Goal: Task Accomplishment & Management: Manage account settings

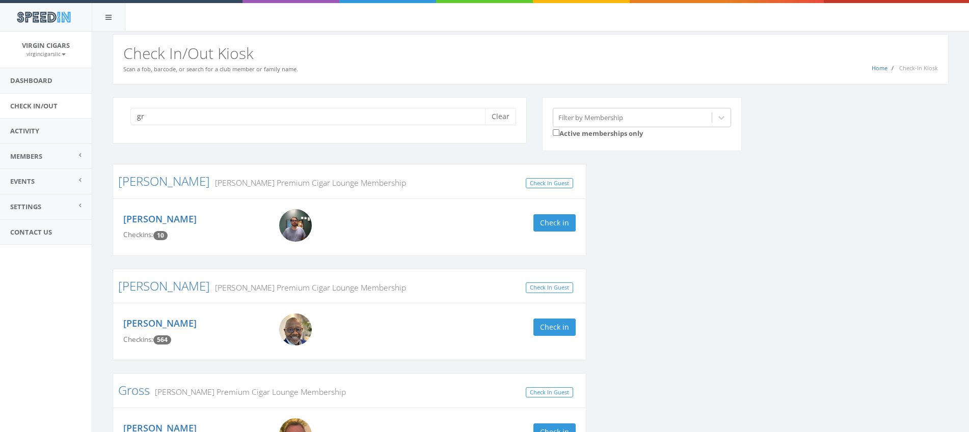
type input "g"
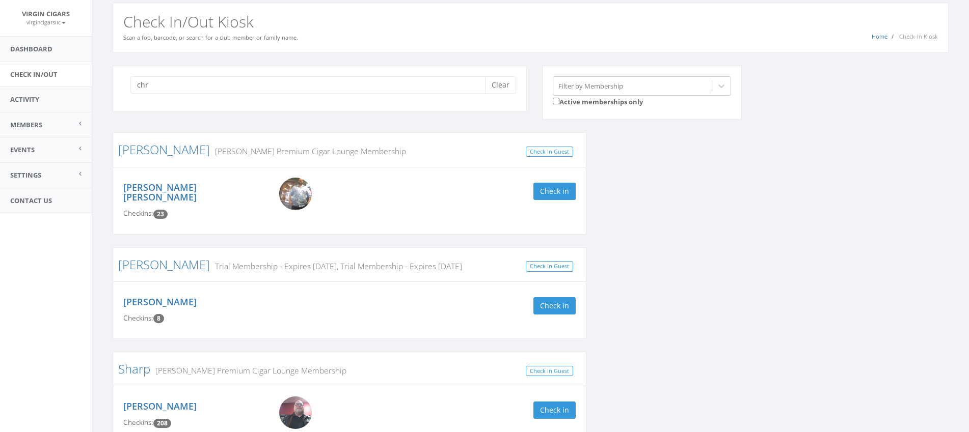
scroll to position [35, 0]
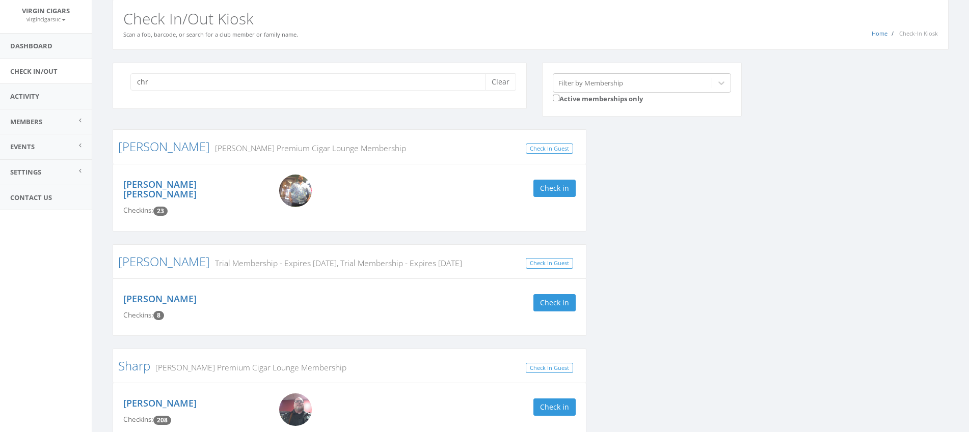
click at [304, 188] on img at bounding box center [295, 191] width 33 height 33
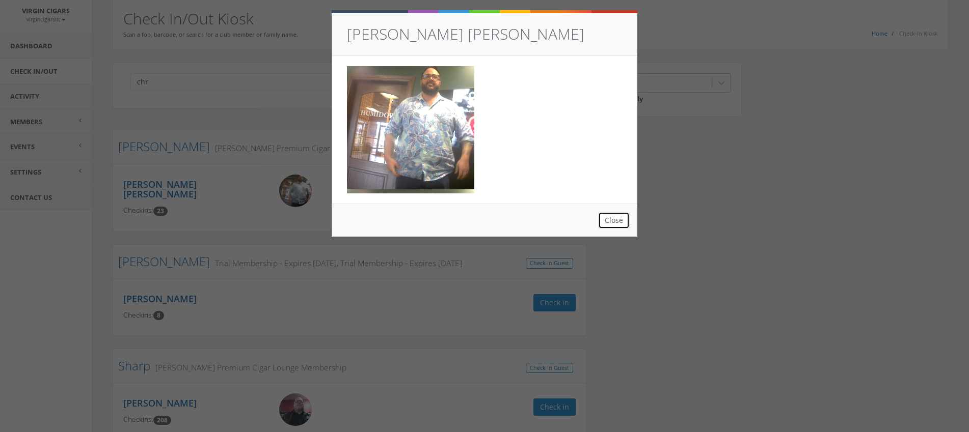
click at [622, 220] on button "Close" at bounding box center [614, 220] width 32 height 17
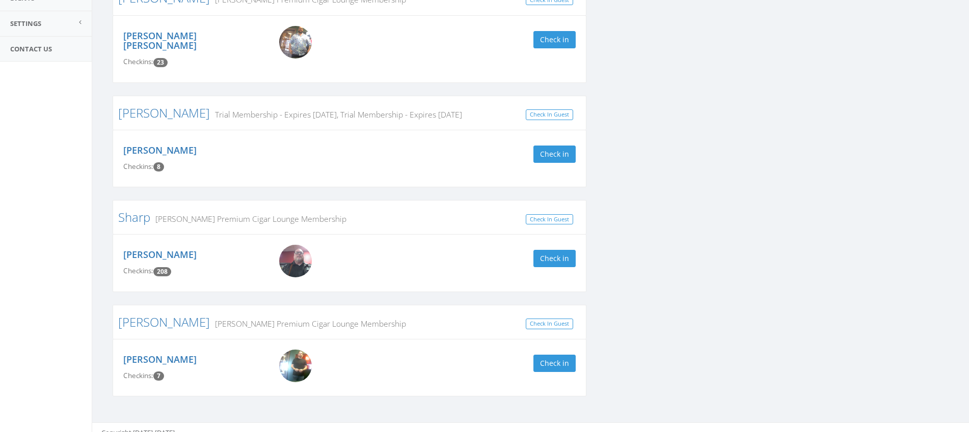
scroll to position [0, 0]
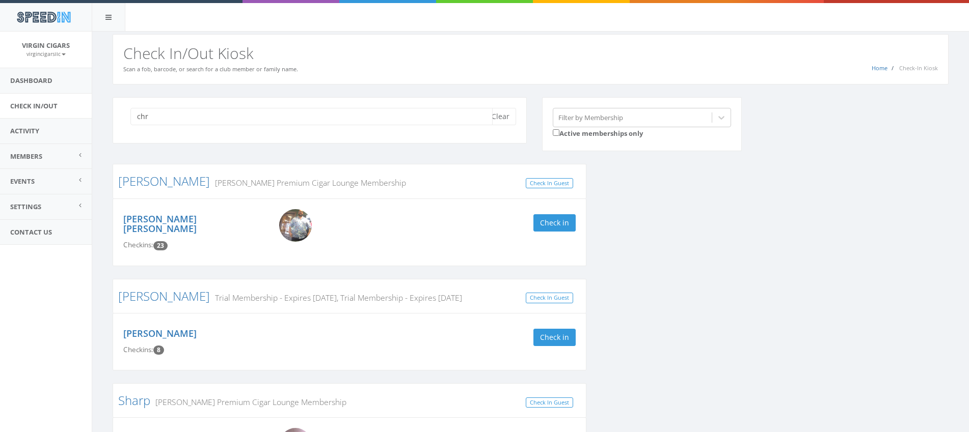
click at [168, 118] on input "chr" at bounding box center [311, 116] width 362 height 17
type input "c"
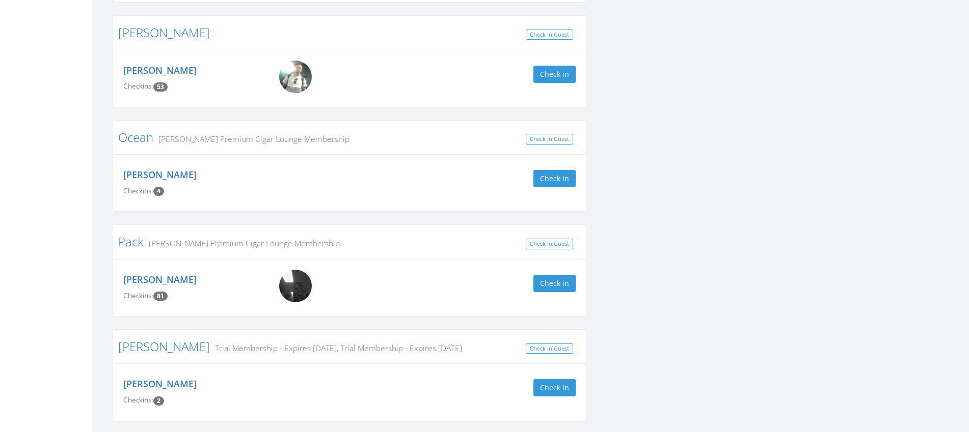
scroll to position [2399, 0]
type input "c"
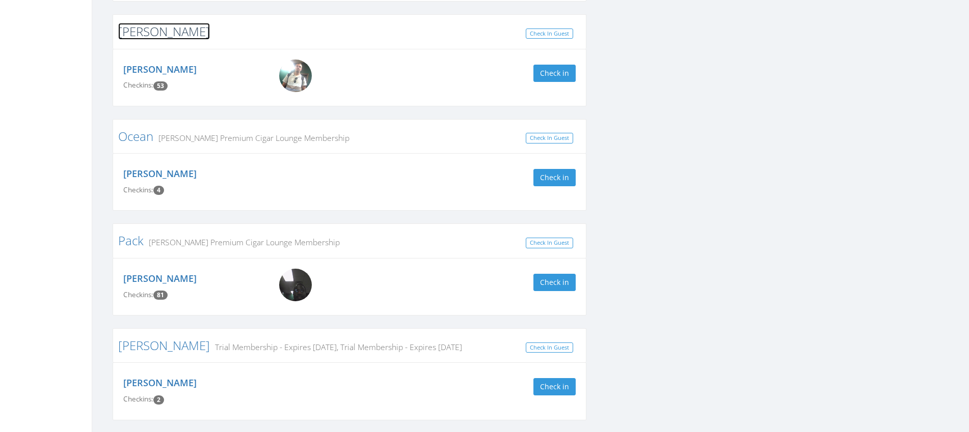
click at [151, 25] on link "[PERSON_NAME]" at bounding box center [164, 31] width 92 height 17
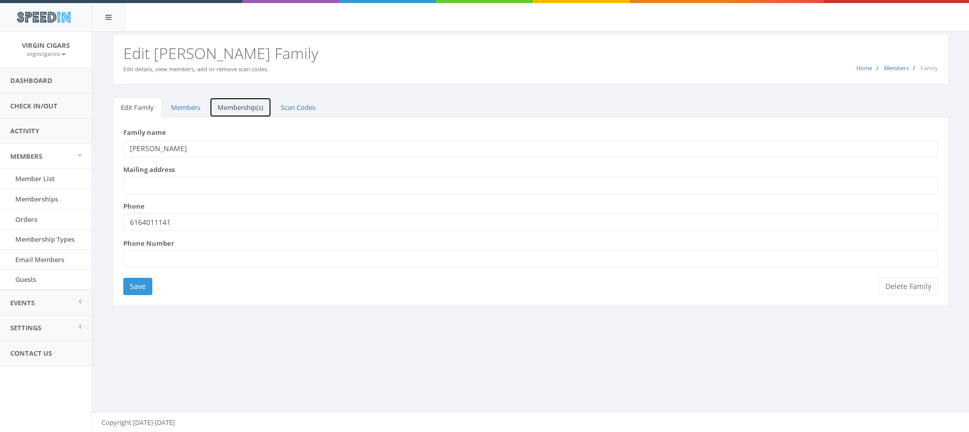
click at [235, 106] on link "Membership(s)" at bounding box center [240, 107] width 62 height 21
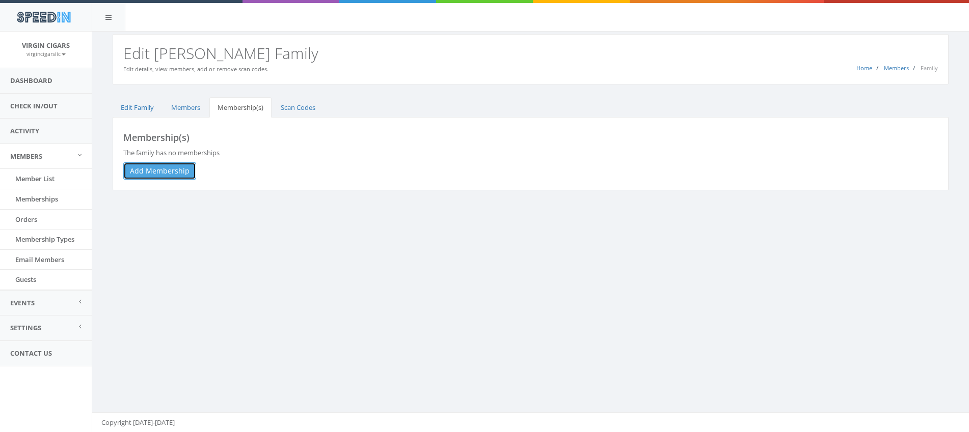
click at [181, 170] on link "Add Membership" at bounding box center [159, 170] width 73 height 17
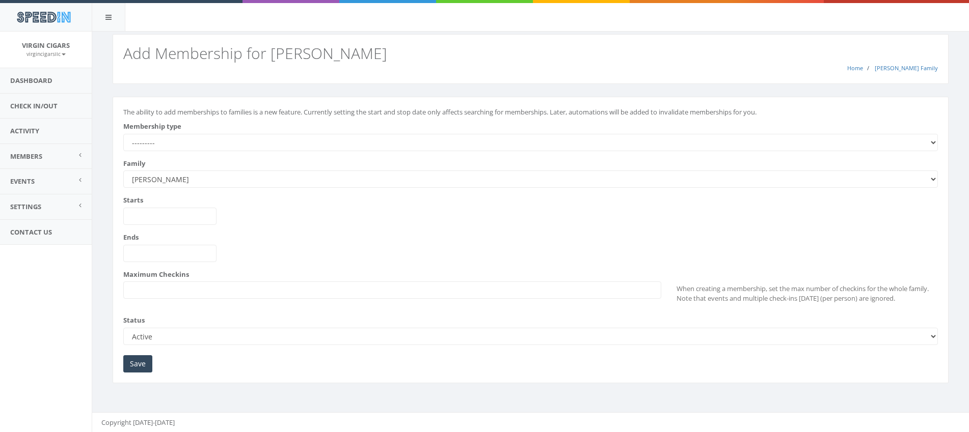
click at [216, 145] on select "--------- All Day Pass Perdomo Premium Cigar Lounge Membership Trial Membership…" at bounding box center [530, 142] width 814 height 17
select select "231"
click at [123, 134] on select "--------- All Day Pass Perdomo Premium Cigar Lounge Membership Trial Membership…" at bounding box center [530, 142] width 814 height 17
click at [138, 364] on input "Save" at bounding box center [137, 364] width 29 height 17
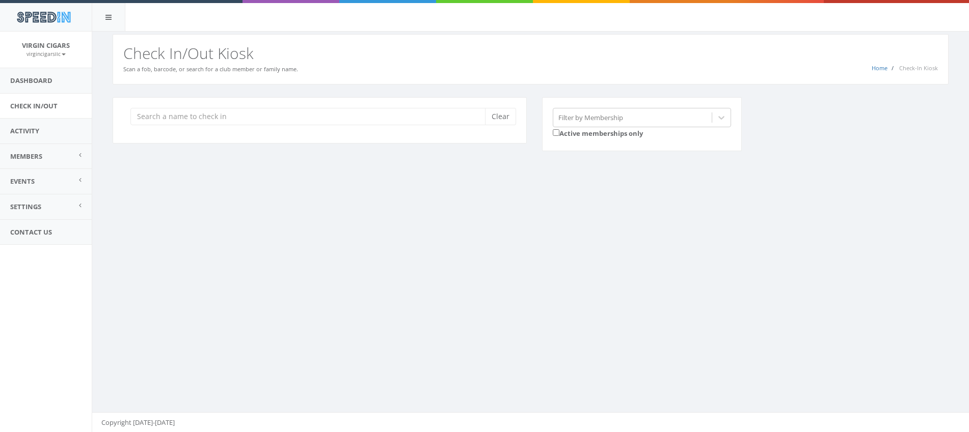
type input "n"
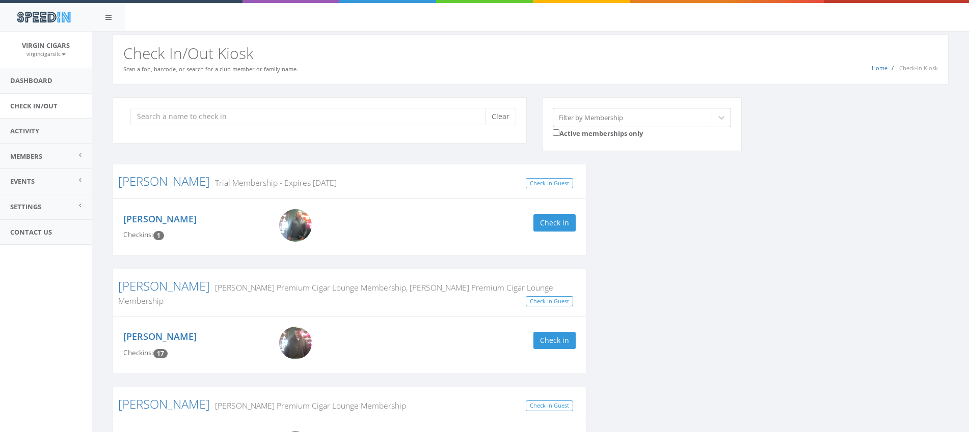
type input "t"
type input "m"
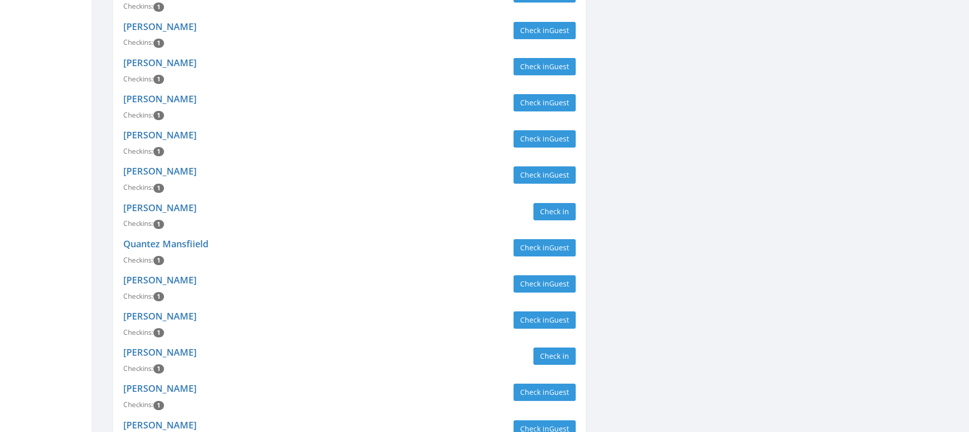
scroll to position [1325, 0]
